Goal: Task Accomplishment & Management: Complete application form

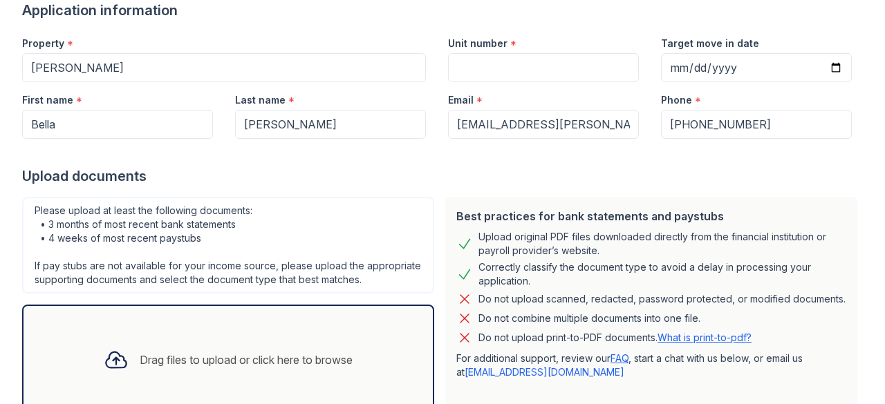
scroll to position [130, 0]
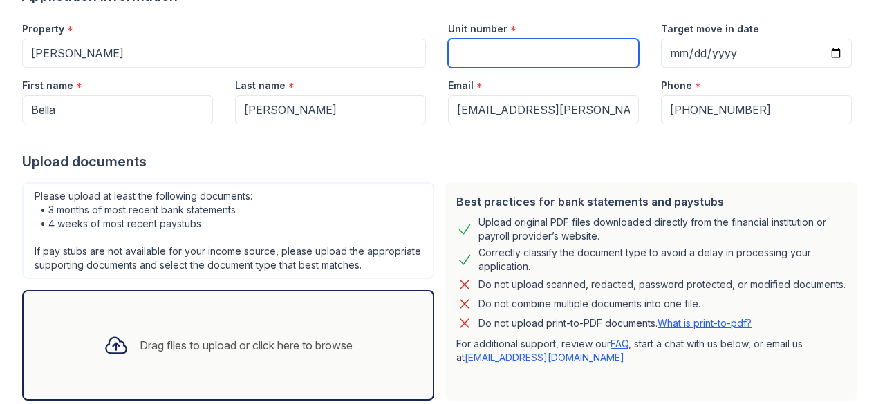
click at [519, 55] on input "Unit number" at bounding box center [543, 53] width 191 height 29
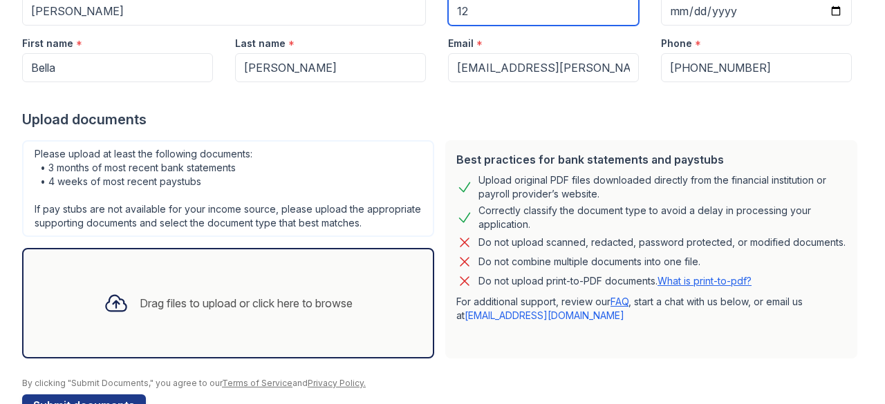
type input "12"
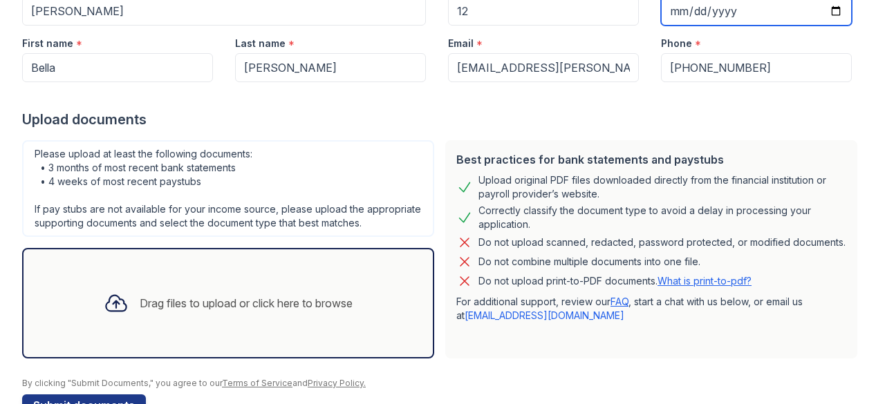
click at [822, 15] on input "Target move in date" at bounding box center [756, 11] width 191 height 29
type input "[DATE]"
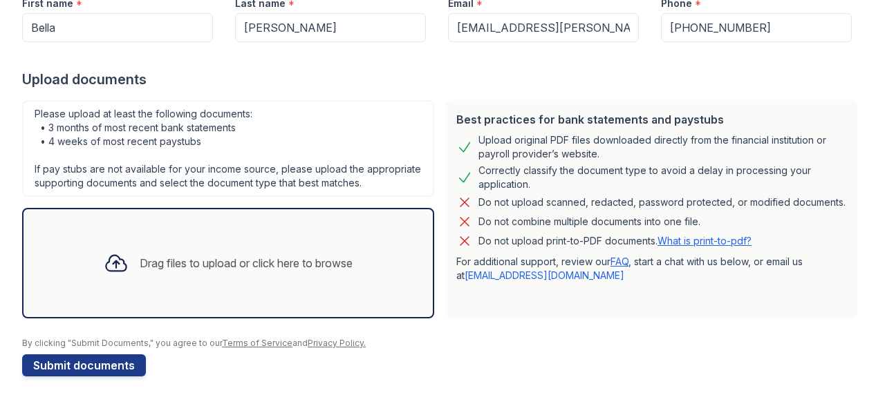
click at [254, 276] on div "Drag files to upload or click here to browse" at bounding box center [228, 263] width 271 height 47
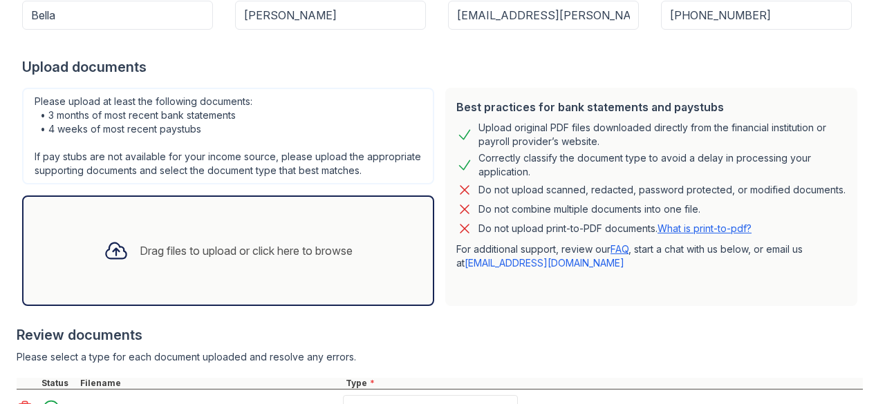
click at [248, 244] on div "Drag files to upload or click here to browse" at bounding box center [228, 250] width 271 height 47
click at [282, 237] on div "Drag files to upload or click here to browse" at bounding box center [228, 251] width 412 height 111
click at [278, 248] on div "Drag files to upload or click here to browse" at bounding box center [228, 250] width 271 height 47
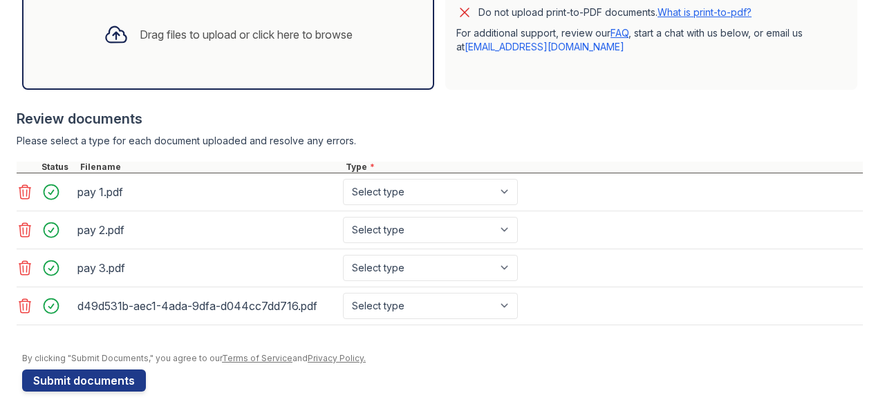
scroll to position [442, 0]
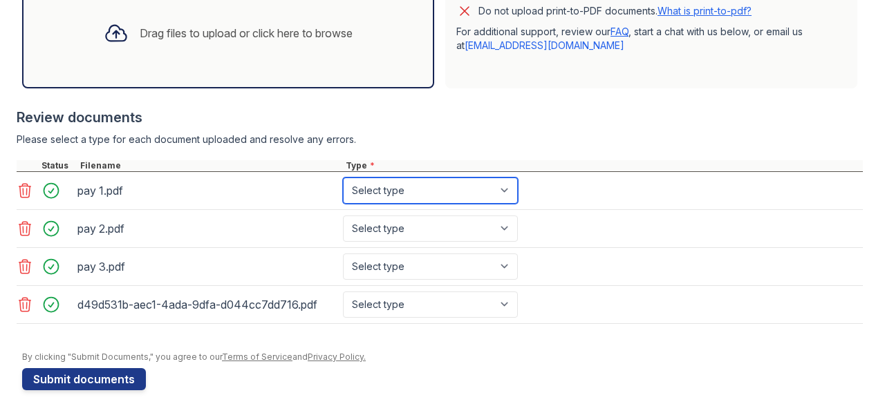
click at [435, 204] on select "Select type Paystub Bank Statement Offer Letter Tax Documents Benefit Award Let…" at bounding box center [430, 191] width 175 height 26
select select "paystub"
click at [343, 190] on select "Select type Paystub Bank Statement Offer Letter Tax Documents Benefit Award Let…" at bounding box center [430, 191] width 175 height 26
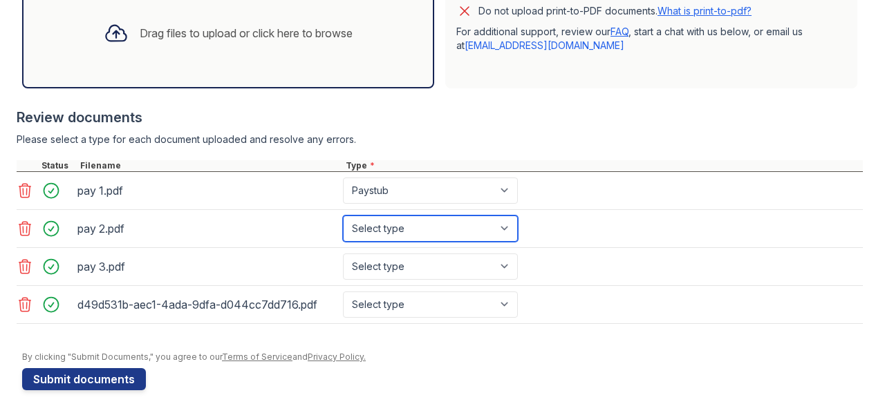
click at [419, 240] on select "Select type Paystub Bank Statement Offer Letter Tax Documents Benefit Award Let…" at bounding box center [430, 229] width 175 height 26
select select "paystub"
click at [343, 227] on select "Select type Paystub Bank Statement Offer Letter Tax Documents Benefit Award Let…" at bounding box center [430, 229] width 175 height 26
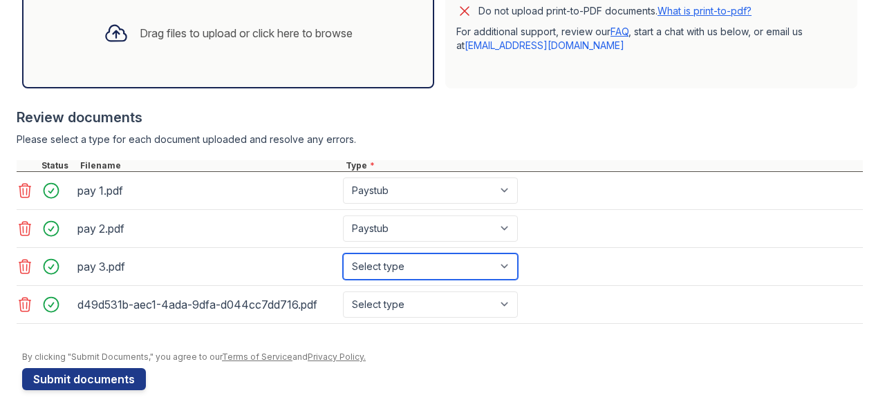
click at [406, 268] on select "Select type Paystub Bank Statement Offer Letter Tax Documents Benefit Award Let…" at bounding box center [430, 267] width 175 height 26
select select "paystub"
click at [343, 265] on select "Select type Paystub Bank Statement Offer Letter Tax Documents Benefit Award Let…" at bounding box center [430, 267] width 175 height 26
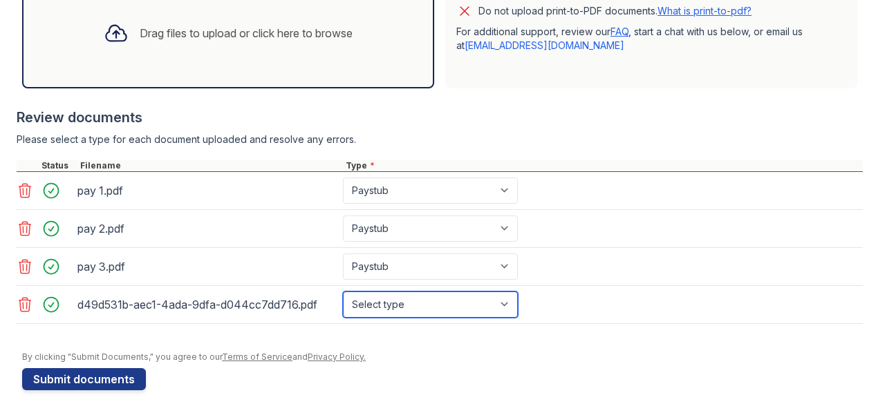
click at [420, 314] on select "Select type Paystub Bank Statement Offer Letter Tax Documents Benefit Award Let…" at bounding box center [430, 305] width 175 height 26
select select "paystub"
click at [343, 302] on select "Select type Paystub Bank Statement Offer Letter Tax Documents Benefit Award Let…" at bounding box center [430, 305] width 175 height 26
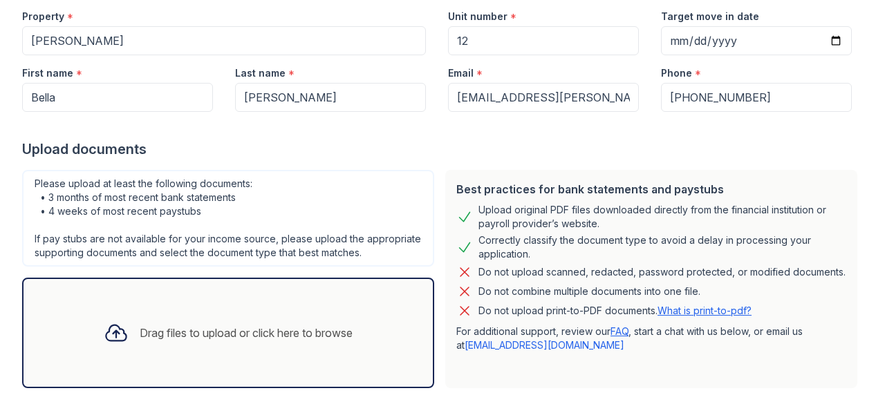
scroll to position [153, 0]
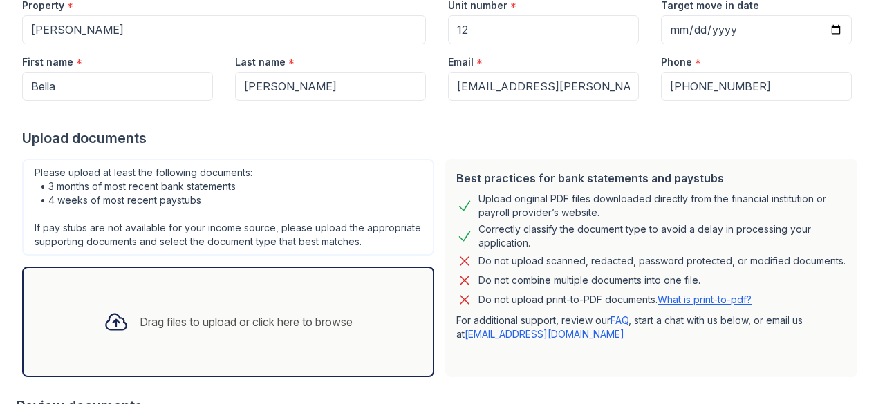
click at [413, 286] on div "Drag files to upload or click here to browse" at bounding box center [228, 322] width 412 height 111
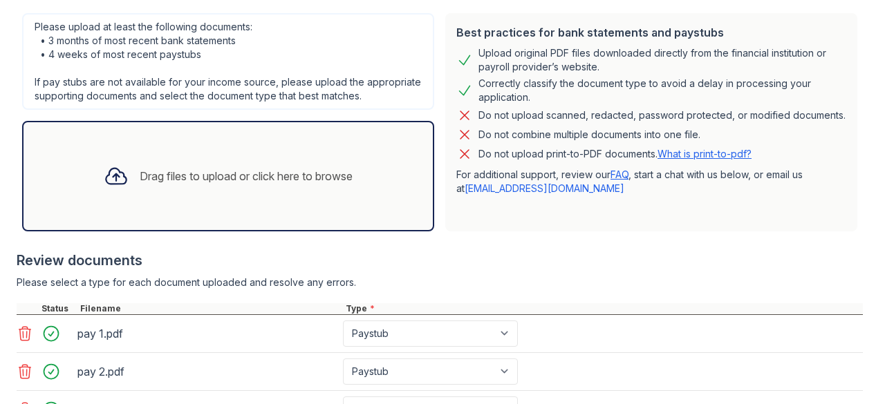
scroll to position [290, 0]
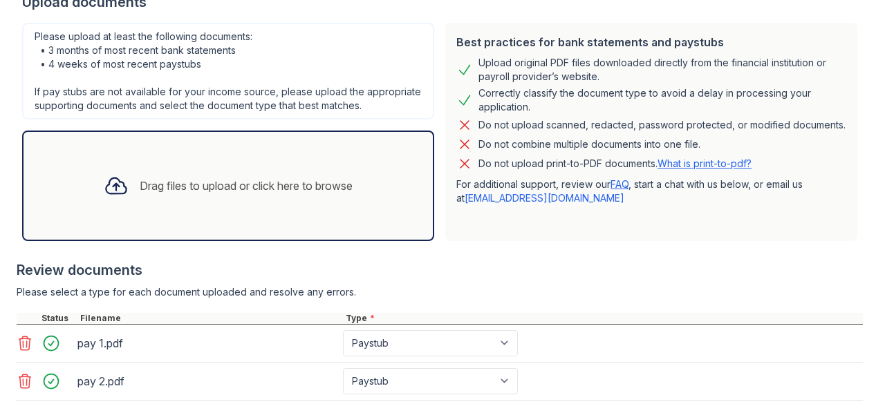
click at [208, 194] on div "Drag files to upload or click here to browse" at bounding box center [246, 186] width 213 height 17
click at [236, 194] on div "Drag files to upload or click here to browse" at bounding box center [246, 186] width 213 height 17
click at [271, 209] on div "Drag files to upload or click here to browse" at bounding box center [228, 185] width 271 height 47
click at [254, 183] on div "Drag files to upload or click here to browse" at bounding box center [228, 185] width 271 height 47
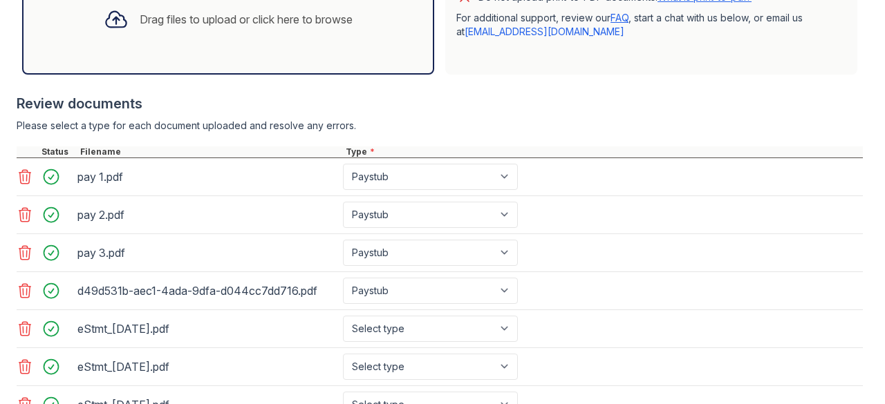
scroll to position [615, 0]
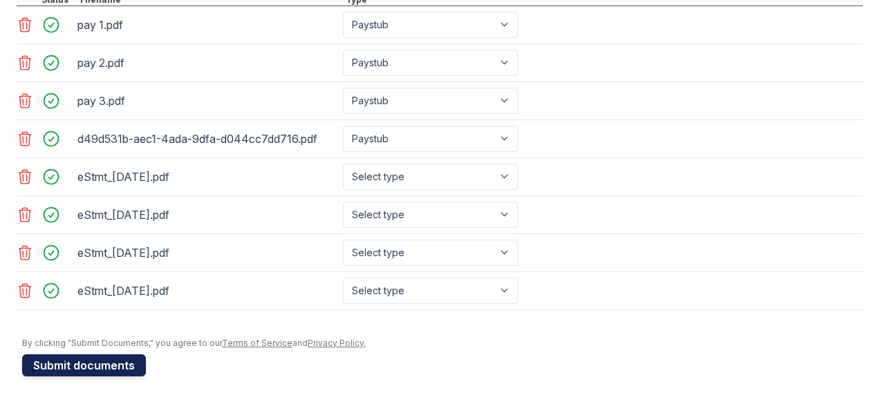
click at [105, 371] on button "Submit documents" at bounding box center [84, 366] width 124 height 22
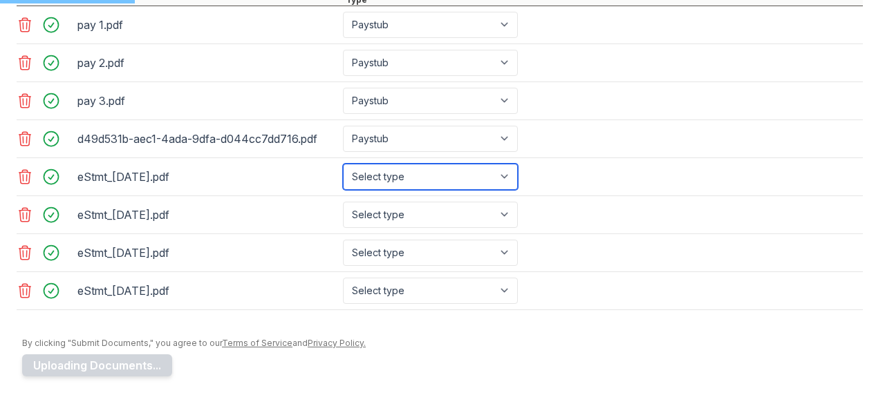
click at [454, 185] on select "Select type Paystub Bank Statement Offer Letter Tax Documents Benefit Award Let…" at bounding box center [430, 177] width 175 height 26
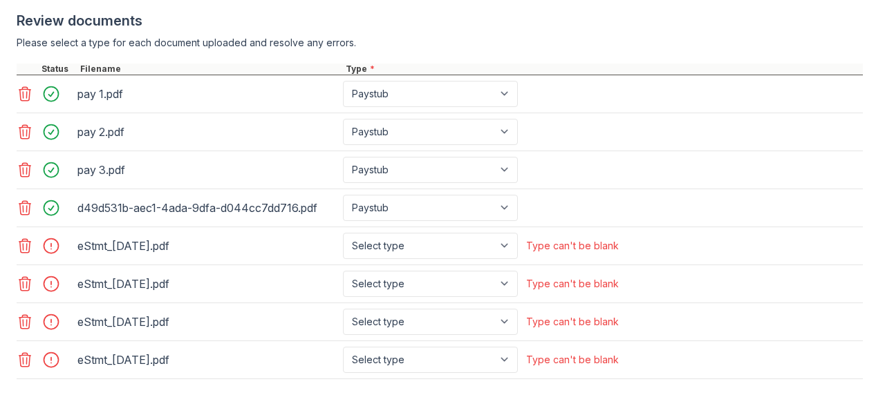
scroll to position [646, 0]
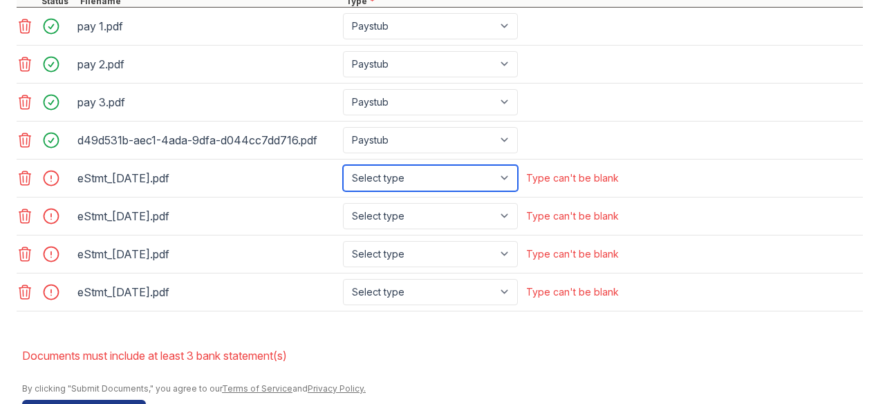
click at [481, 185] on select "Select type Paystub Bank Statement Offer Letter Tax Documents Benefit Award Let…" at bounding box center [430, 178] width 175 height 26
select select "bank_statement"
click at [343, 175] on select "Select type Paystub Bank Statement Offer Letter Tax Documents Benefit Award Let…" at bounding box center [430, 178] width 175 height 26
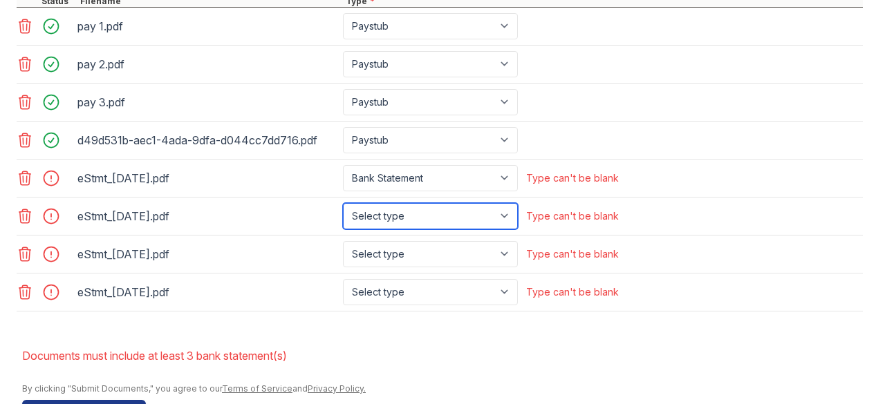
click at [415, 226] on select "Select type Paystub Bank Statement Offer Letter Tax Documents Benefit Award Let…" at bounding box center [430, 216] width 175 height 26
click at [343, 212] on select "Select type Paystub Bank Statement Offer Letter Tax Documents Benefit Award Let…" at bounding box center [430, 216] width 175 height 26
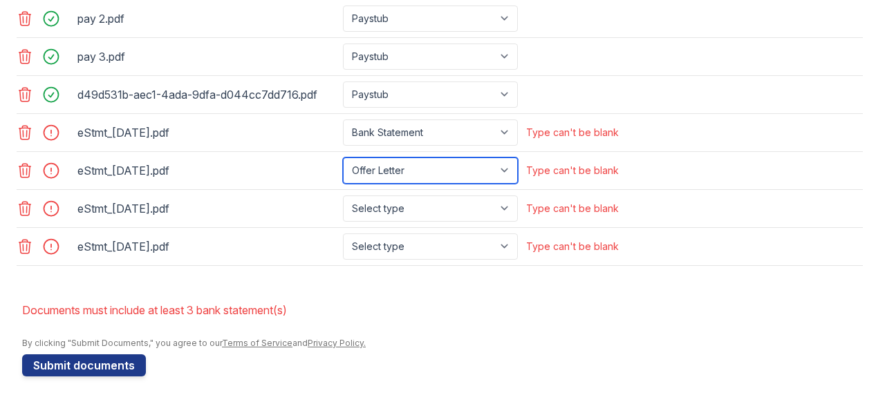
scroll to position [698, 0]
click at [395, 165] on select "Select type Paystub Bank Statement Offer Letter Tax Documents Benefit Award Let…" at bounding box center [430, 171] width 175 height 26
select select "bank_statement"
click at [343, 160] on select "Select type Paystub Bank Statement Offer Letter Tax Documents Benefit Award Let…" at bounding box center [430, 171] width 175 height 26
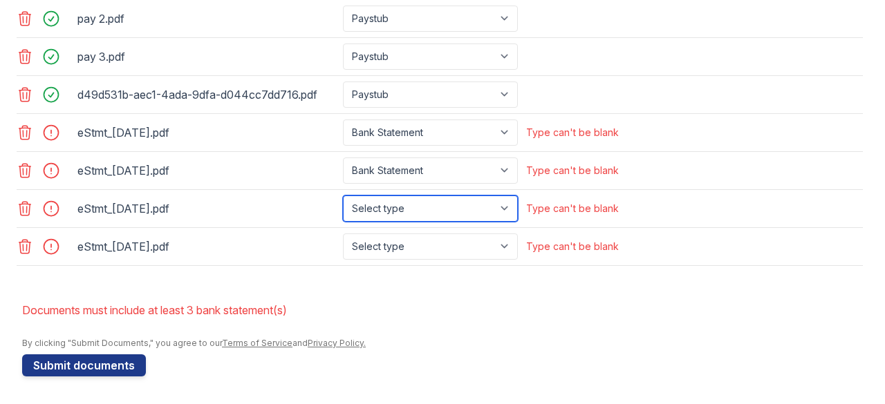
click at [391, 215] on select "Select type Paystub Bank Statement Offer Letter Tax Documents Benefit Award Let…" at bounding box center [430, 209] width 175 height 26
select select "bank_statement"
click at [343, 197] on select "Select type Paystub Bank Statement Offer Letter Tax Documents Benefit Award Let…" at bounding box center [430, 209] width 175 height 26
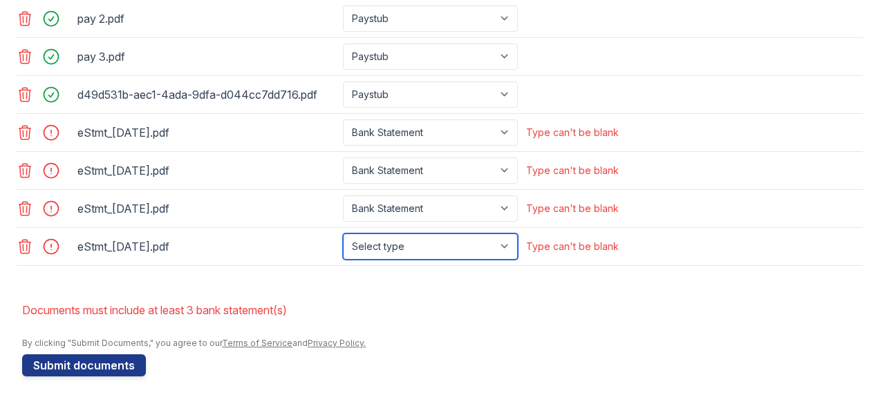
click at [409, 251] on select "Select type Paystub Bank Statement Offer Letter Tax Documents Benefit Award Let…" at bounding box center [430, 247] width 175 height 26
select select "bank_statement"
click at [343, 234] on select "Select type Paystub Bank Statement Offer Letter Tax Documents Benefit Award Let…" at bounding box center [430, 247] width 175 height 26
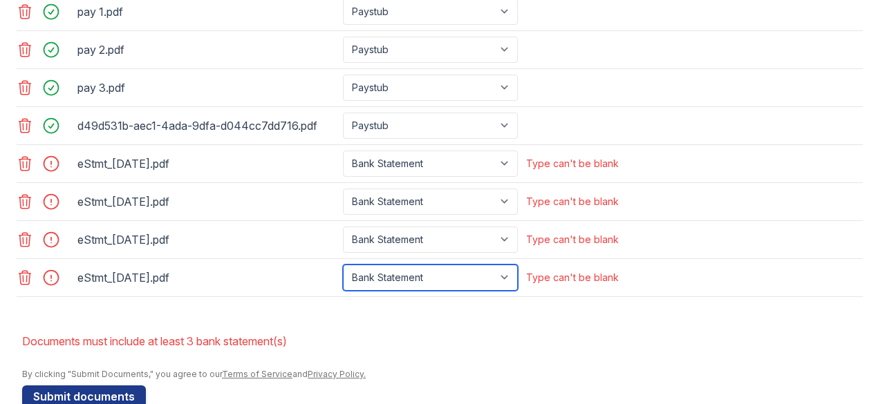
scroll to position [668, 0]
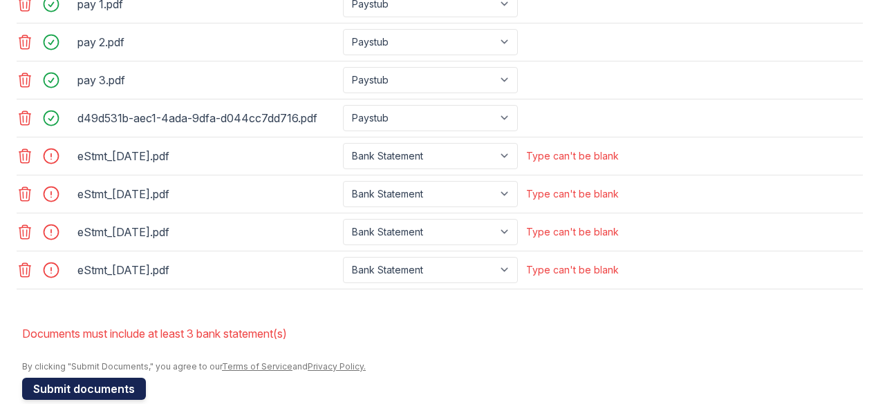
click at [124, 391] on button "Submit documents" at bounding box center [84, 389] width 124 height 22
